Goal: Task Accomplishment & Management: Manage account settings

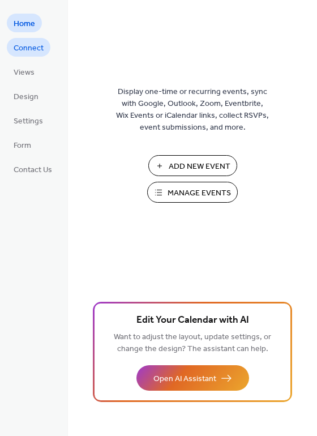
click at [23, 49] on span "Connect" at bounding box center [29, 48] width 30 height 12
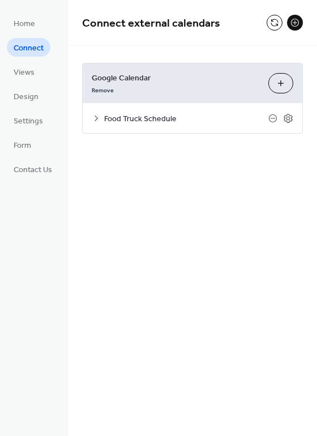
click at [280, 86] on button "Choose Calendars" at bounding box center [280, 83] width 25 height 20
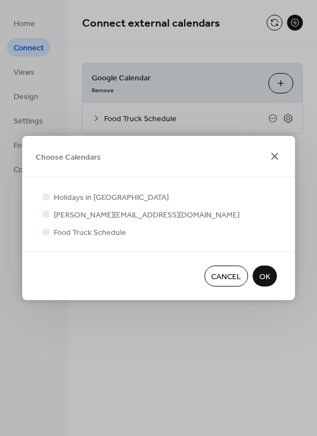
click at [270, 159] on icon at bounding box center [275, 156] width 14 height 14
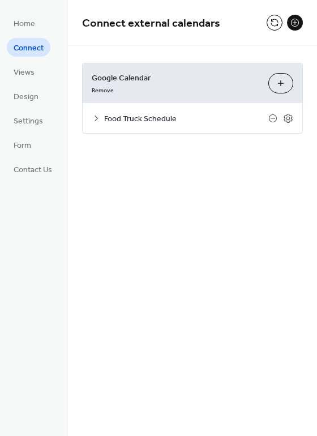
click at [274, 86] on button "Choose Calendars" at bounding box center [280, 83] width 25 height 20
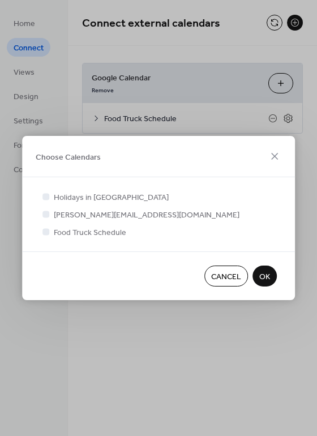
click at [228, 277] on span "Cancel" at bounding box center [226, 277] width 30 height 12
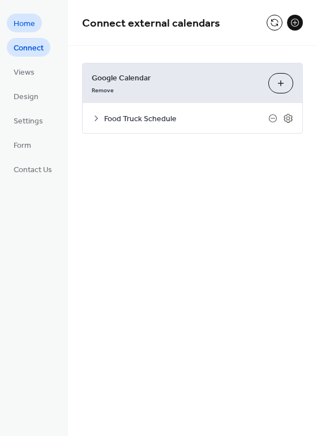
click at [23, 25] on span "Home" at bounding box center [25, 24] width 22 height 12
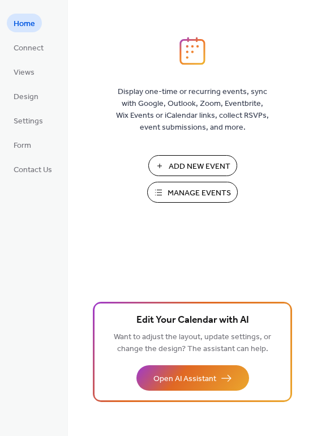
click at [193, 187] on span "Manage Events" at bounding box center [199, 193] width 63 height 12
click at [34, 45] on span "Connect" at bounding box center [29, 48] width 30 height 12
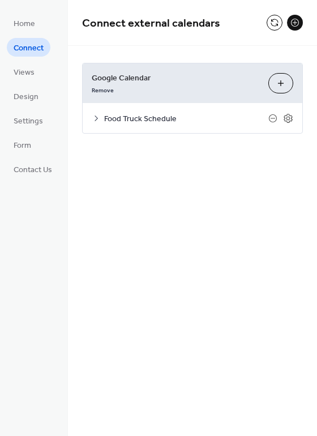
click at [104, 122] on span "Food Truck Schedule" at bounding box center [186, 119] width 164 height 12
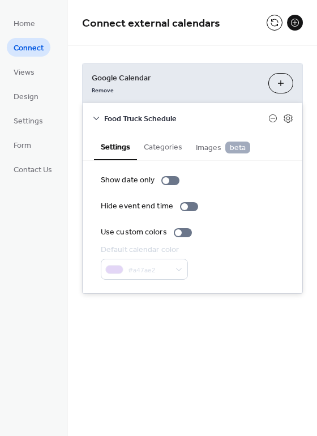
click at [96, 115] on icon at bounding box center [96, 118] width 9 height 9
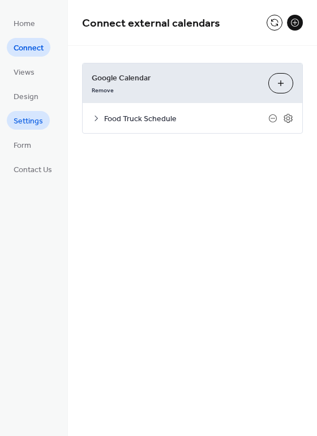
click at [22, 122] on span "Settings" at bounding box center [28, 122] width 29 height 12
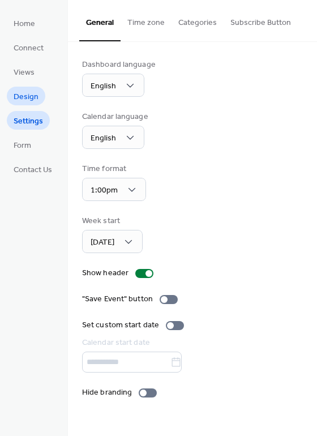
click at [31, 105] on link "Design" at bounding box center [26, 96] width 39 height 19
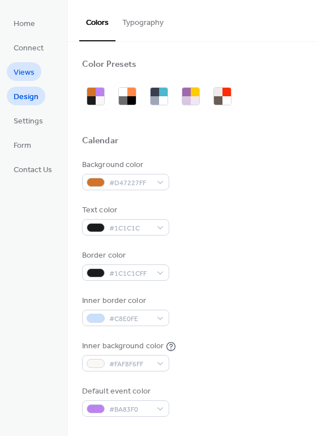
click at [26, 71] on span "Views" at bounding box center [24, 73] width 21 height 12
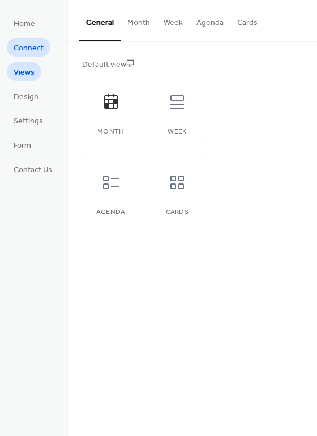
click at [27, 51] on span "Connect" at bounding box center [29, 48] width 30 height 12
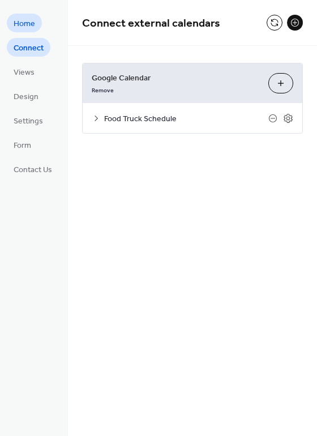
click at [21, 23] on span "Home" at bounding box center [25, 24] width 22 height 12
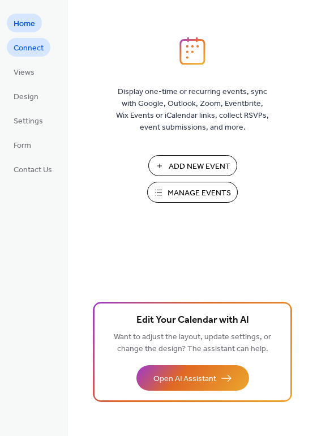
click at [27, 46] on span "Connect" at bounding box center [29, 48] width 30 height 12
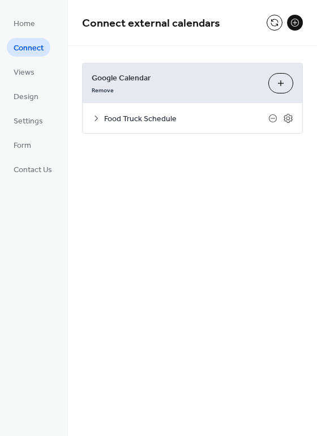
click at [294, 21] on button at bounding box center [295, 23] width 16 height 16
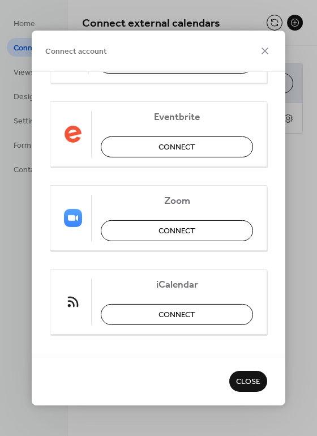
scroll to position [252, 0]
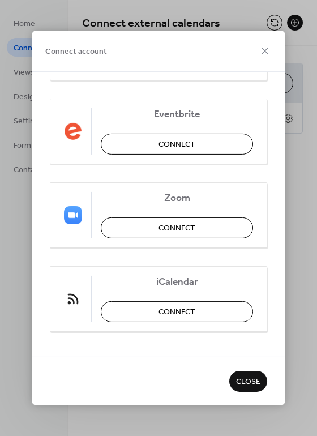
click at [254, 388] on span "Close" at bounding box center [248, 383] width 24 height 12
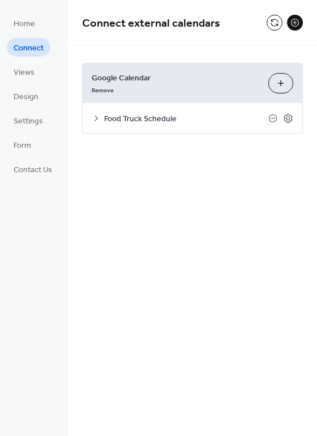
click at [276, 79] on button "Choose Calendars" at bounding box center [280, 83] width 25 height 20
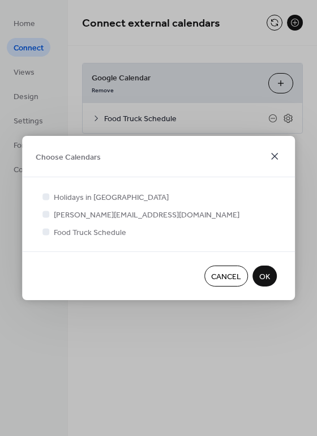
click at [276, 156] on icon at bounding box center [275, 156] width 14 height 14
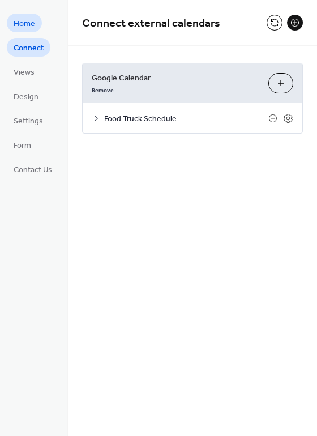
click at [19, 22] on span "Home" at bounding box center [25, 24] width 22 height 12
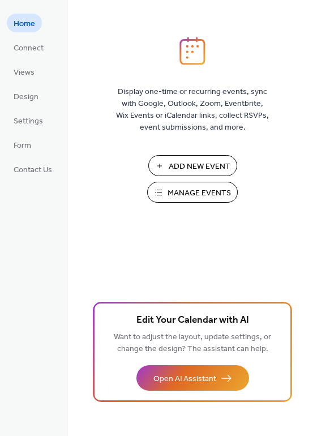
click at [182, 163] on span "Add New Event" at bounding box center [200, 167] width 62 height 12
click at [18, 149] on span "Form" at bounding box center [23, 146] width 18 height 12
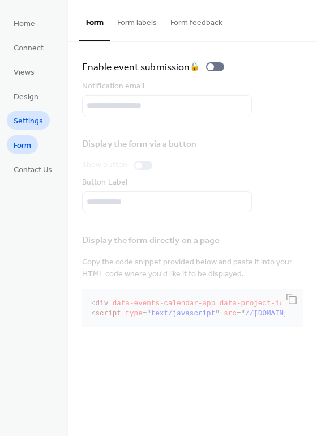
click at [20, 119] on span "Settings" at bounding box center [28, 122] width 29 height 12
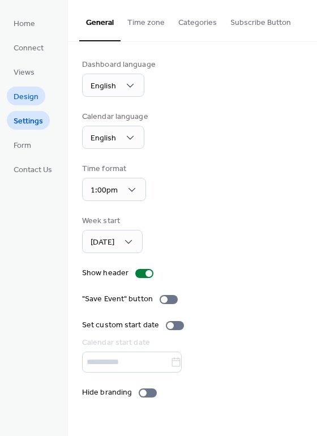
click at [31, 91] on span "Design" at bounding box center [26, 97] width 25 height 12
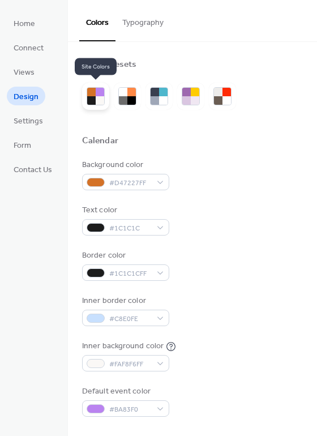
click at [100, 93] on div at bounding box center [100, 92] width 8 height 8
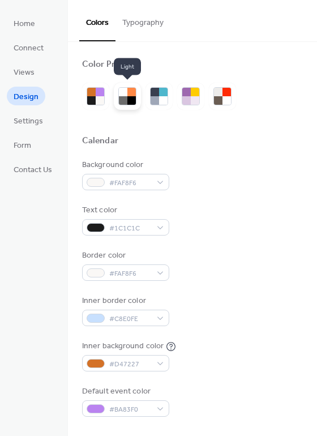
click at [131, 93] on div at bounding box center [131, 92] width 8 height 8
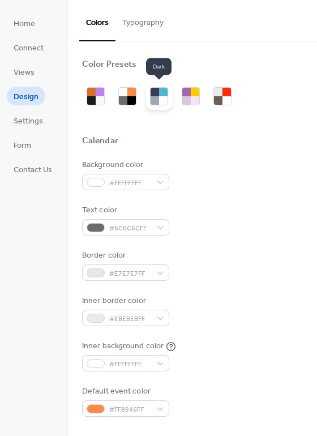
click at [155, 102] on div at bounding box center [155, 100] width 8 height 8
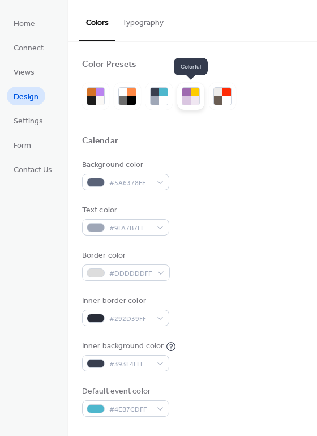
click at [191, 96] on div at bounding box center [195, 100] width 8 height 8
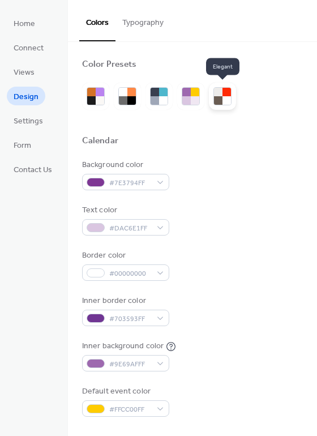
click at [221, 89] on div at bounding box center [218, 92] width 8 height 8
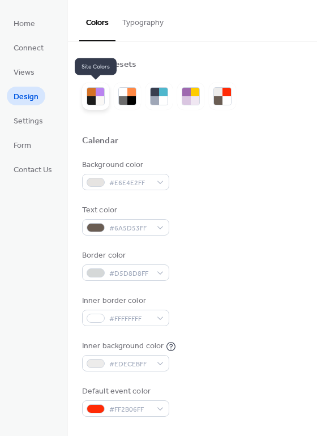
click at [96, 96] on div at bounding box center [100, 100] width 8 height 8
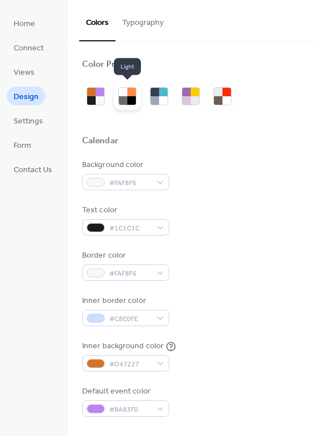
click at [129, 92] on div at bounding box center [131, 92] width 8 height 8
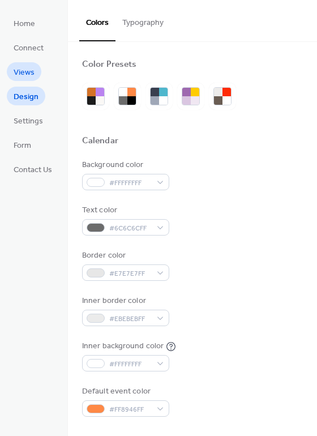
click at [22, 74] on span "Views" at bounding box center [24, 73] width 21 height 12
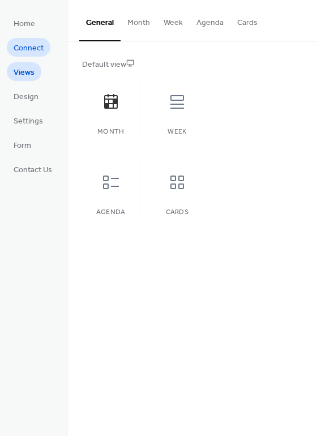
click at [20, 45] on span "Connect" at bounding box center [29, 48] width 30 height 12
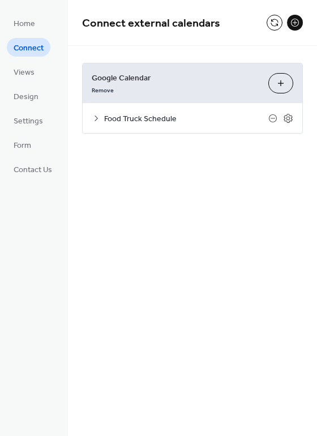
click at [284, 78] on button "Choose Calendars" at bounding box center [280, 83] width 25 height 20
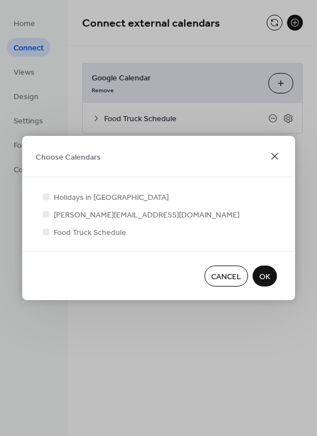
click at [278, 155] on icon at bounding box center [275, 156] width 14 height 14
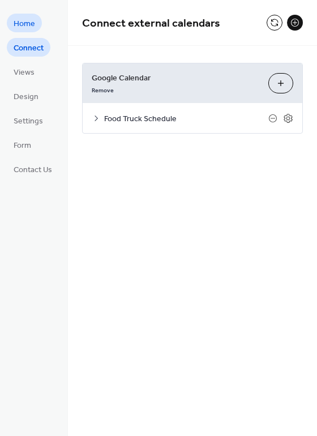
click at [25, 19] on span "Home" at bounding box center [25, 24] width 22 height 12
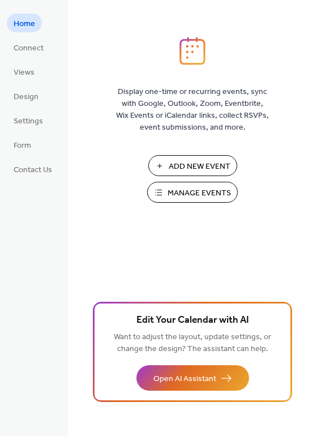
click at [208, 196] on span "Manage Events" at bounding box center [199, 193] width 63 height 12
click at [32, 49] on span "Connect" at bounding box center [29, 48] width 30 height 12
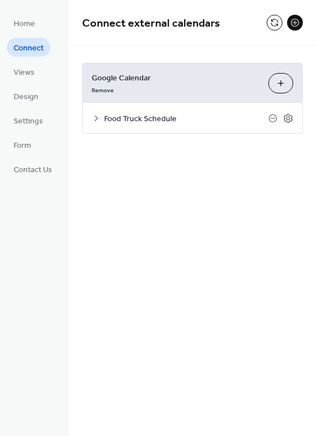
click at [279, 80] on button "Choose Calendars" at bounding box center [280, 83] width 25 height 20
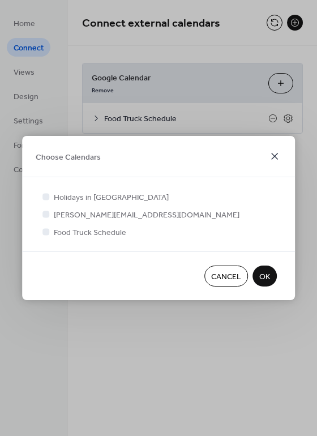
click at [273, 157] on icon at bounding box center [274, 156] width 7 height 7
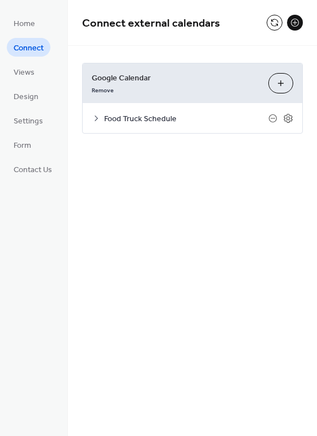
click at [293, 24] on button at bounding box center [295, 23] width 16 height 16
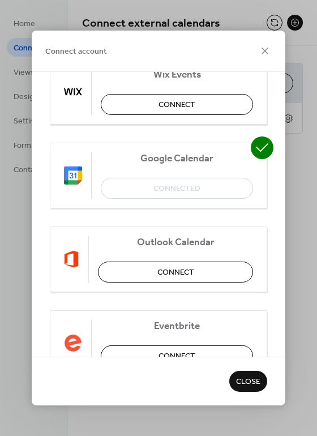
scroll to position [40, 0]
click at [81, 179] on img at bounding box center [73, 176] width 18 height 18
click at [185, 162] on span "Google Calendar" at bounding box center [177, 159] width 152 height 12
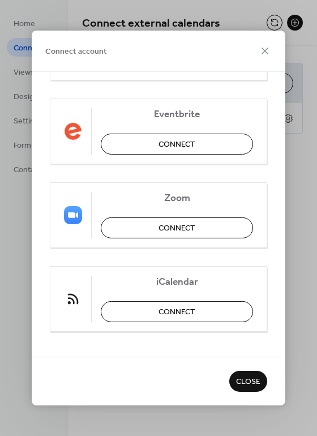
scroll to position [0, 0]
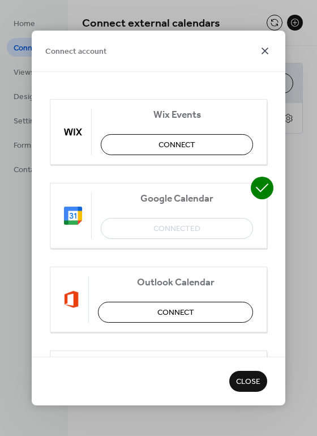
click at [265, 51] on icon at bounding box center [265, 51] width 7 height 7
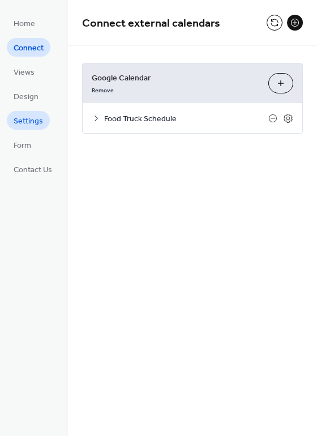
click at [33, 117] on span "Settings" at bounding box center [28, 122] width 29 height 12
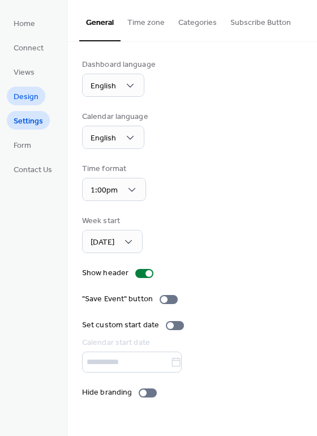
click at [32, 95] on span "Design" at bounding box center [26, 97] width 25 height 12
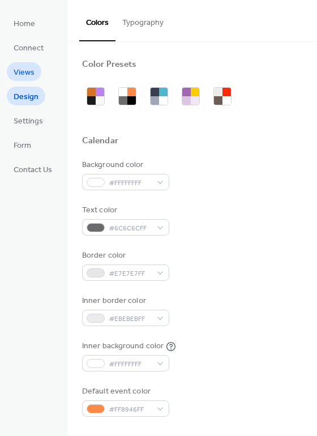
click at [22, 67] on span "Views" at bounding box center [24, 73] width 21 height 12
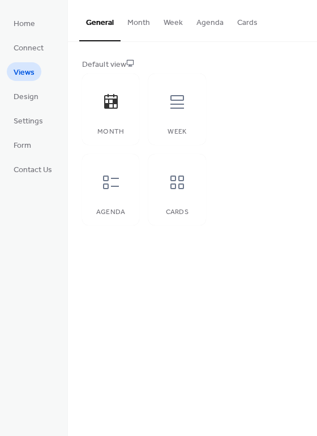
click at [171, 25] on button "Week" at bounding box center [173, 20] width 33 height 40
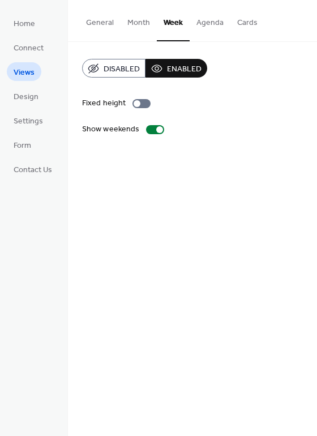
click at [134, 20] on button "Month" at bounding box center [139, 20] width 36 height 40
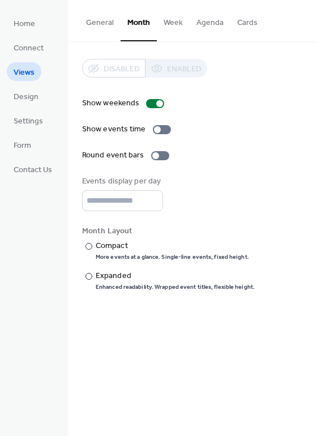
click at [170, 21] on button "Week" at bounding box center [173, 20] width 33 height 40
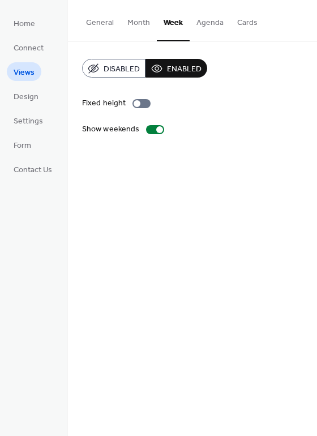
click at [129, 28] on button "Month" at bounding box center [139, 20] width 36 height 40
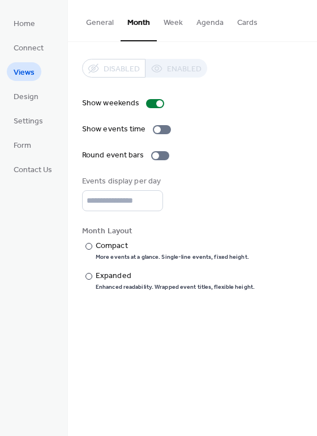
click at [101, 26] on button "General" at bounding box center [99, 20] width 41 height 40
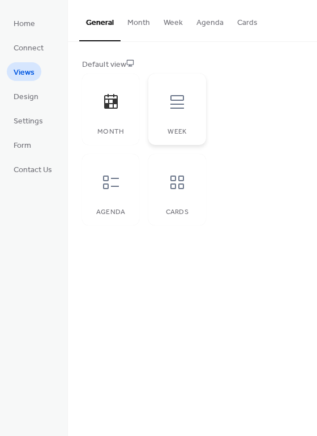
click at [178, 118] on div at bounding box center [177, 102] width 34 height 34
click at [119, 112] on div at bounding box center [111, 102] width 34 height 34
click at [178, 196] on div at bounding box center [177, 182] width 34 height 34
click at [114, 189] on icon at bounding box center [111, 182] width 18 height 18
click at [100, 113] on div at bounding box center [111, 102] width 34 height 34
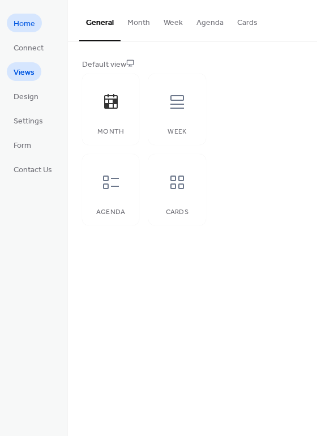
click at [32, 18] on span "Home" at bounding box center [25, 24] width 22 height 12
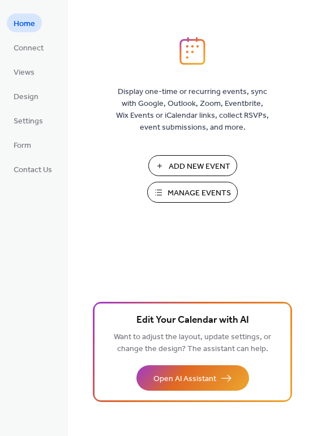
click at [176, 165] on span "Add New Event" at bounding box center [200, 167] width 62 height 12
click at [31, 45] on span "Connect" at bounding box center [29, 48] width 30 height 12
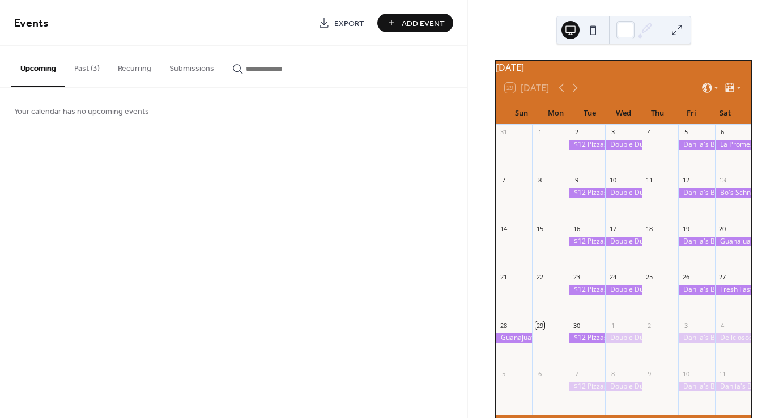
click at [92, 71] on button "Past (3)" at bounding box center [87, 66] width 44 height 40
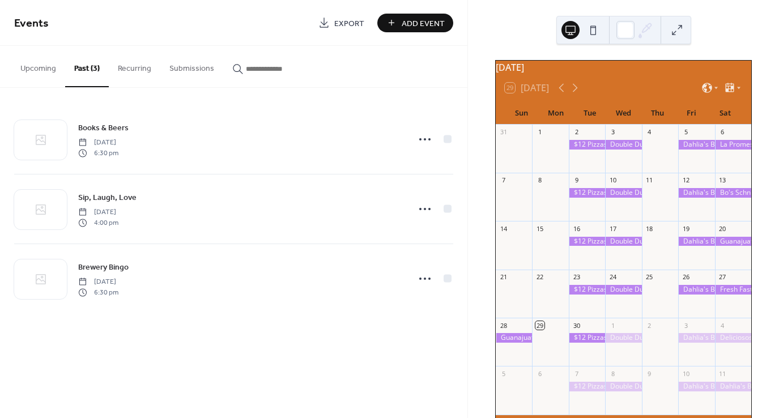
click at [132, 70] on button "Recurring" at bounding box center [135, 66] width 52 height 40
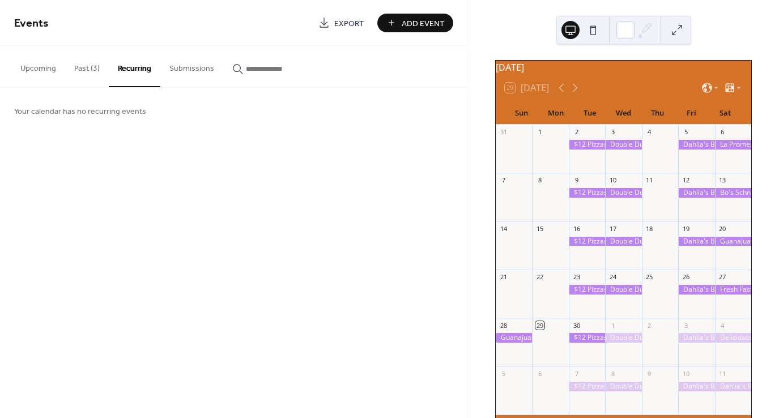
click at [46, 72] on button "Upcoming" at bounding box center [38, 66] width 54 height 40
click at [97, 69] on button "Past (3)" at bounding box center [87, 66] width 44 height 40
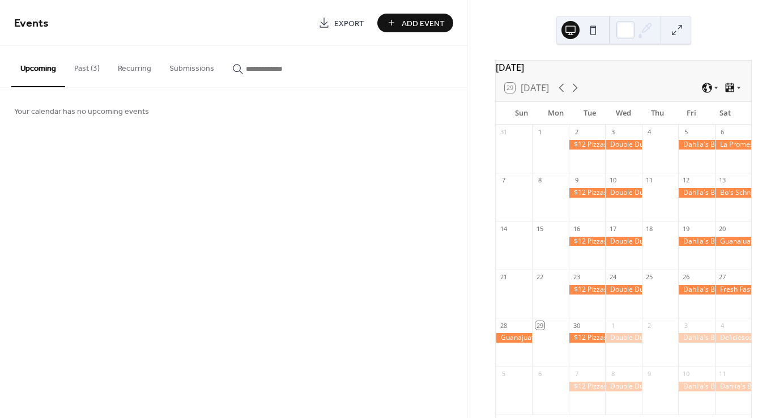
click at [89, 70] on button "Past (3)" at bounding box center [87, 66] width 44 height 40
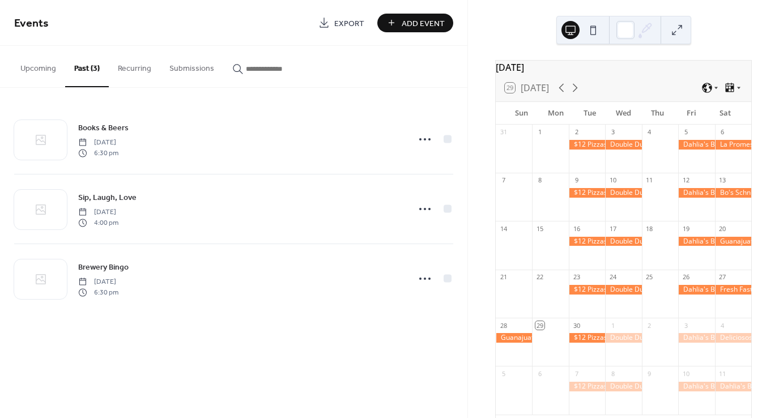
click at [140, 70] on button "Recurring" at bounding box center [135, 66] width 52 height 40
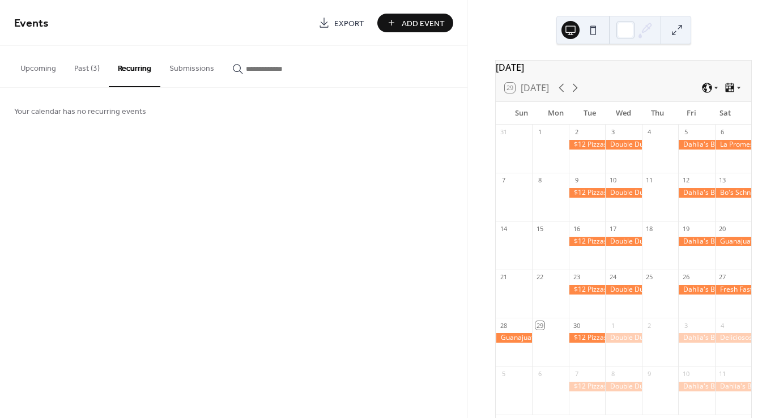
click at [49, 66] on button "Upcoming" at bounding box center [38, 66] width 54 height 40
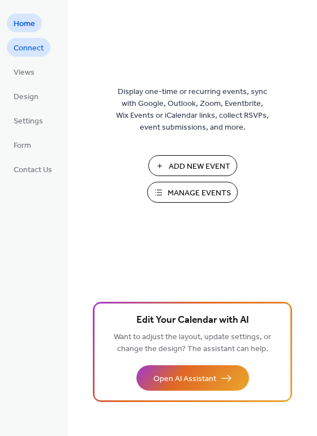
click at [27, 51] on span "Connect" at bounding box center [29, 48] width 30 height 12
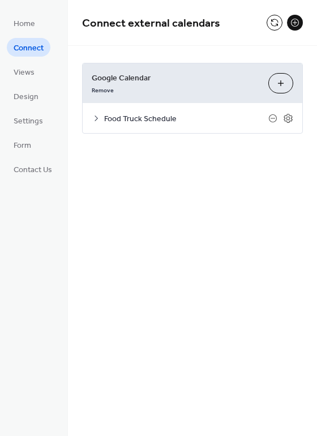
click at [295, 21] on button at bounding box center [295, 23] width 16 height 16
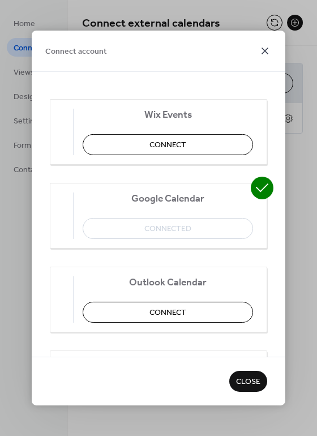
click at [263, 51] on icon at bounding box center [265, 51] width 14 height 14
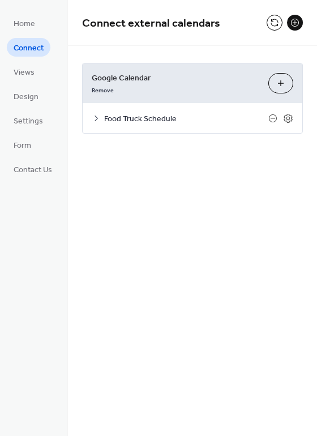
click at [276, 87] on button "Choose Calendars" at bounding box center [280, 83] width 25 height 20
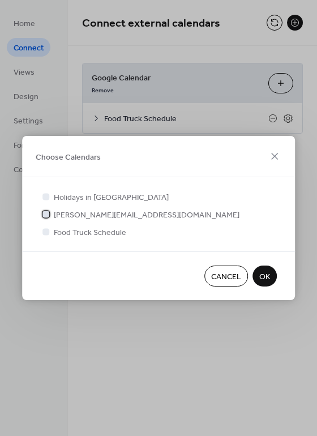
click at [46, 214] on div at bounding box center [45, 214] width 7 height 7
click at [46, 214] on icon at bounding box center [46, 213] width 4 height 3
click at [273, 155] on icon at bounding box center [275, 156] width 14 height 14
